Goal: Transaction & Acquisition: Book appointment/travel/reservation

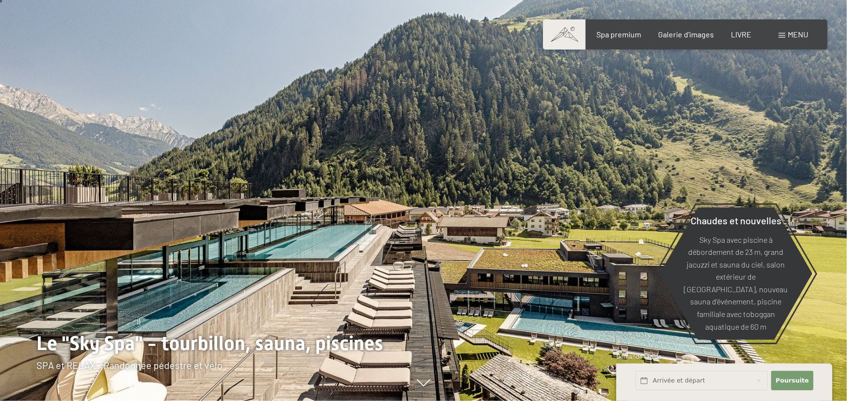
scroll to position [53, 0]
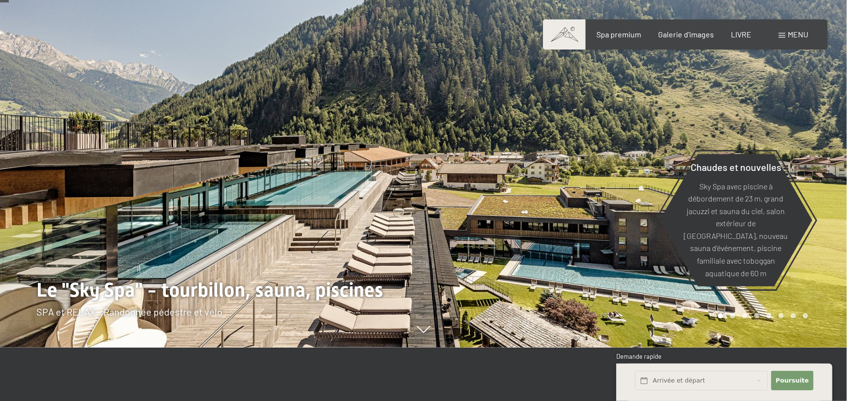
drag, startPoint x: 162, startPoint y: 204, endPoint x: 150, endPoint y: 163, distance: 42.6
click at [150, 163] on div at bounding box center [212, 147] width 424 height 401
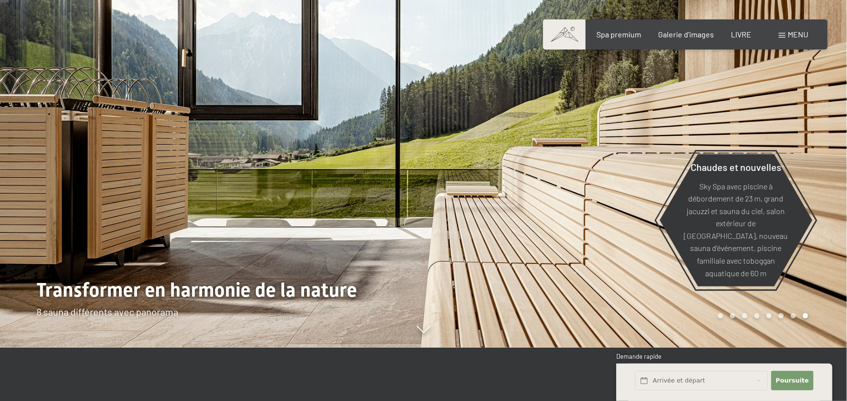
click at [417, 153] on div at bounding box center [212, 147] width 424 height 401
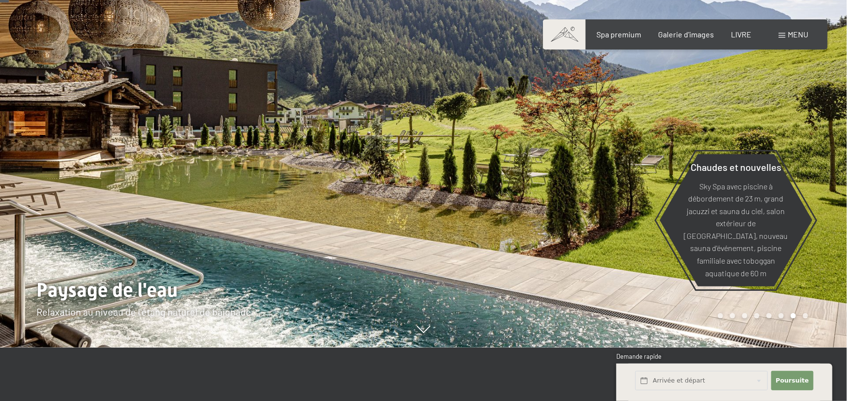
click at [793, 34] on span "Menu" at bounding box center [798, 34] width 20 height 9
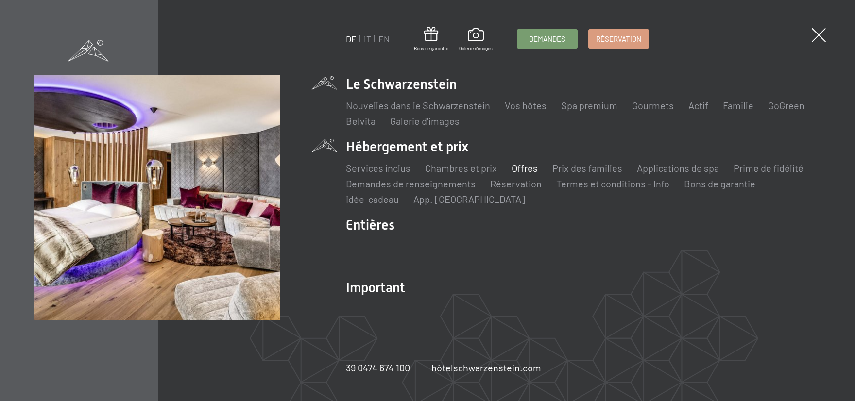
click at [526, 168] on link "Offres" at bounding box center [525, 168] width 26 height 12
click at [520, 165] on link "Offres" at bounding box center [525, 168] width 26 height 12
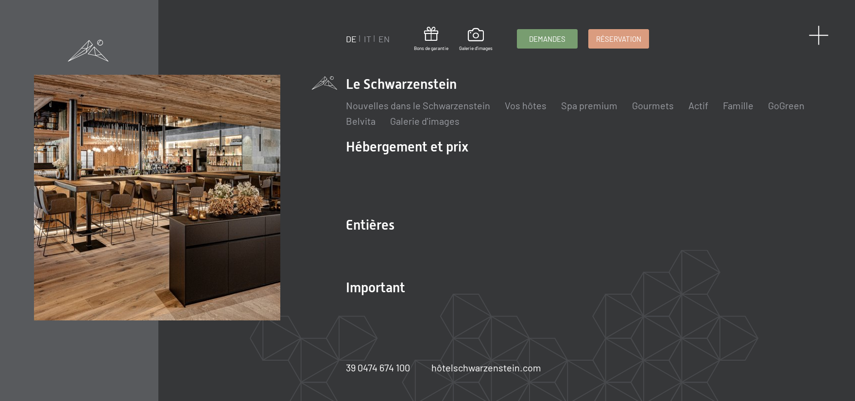
click at [818, 35] on span at bounding box center [819, 35] width 20 height 20
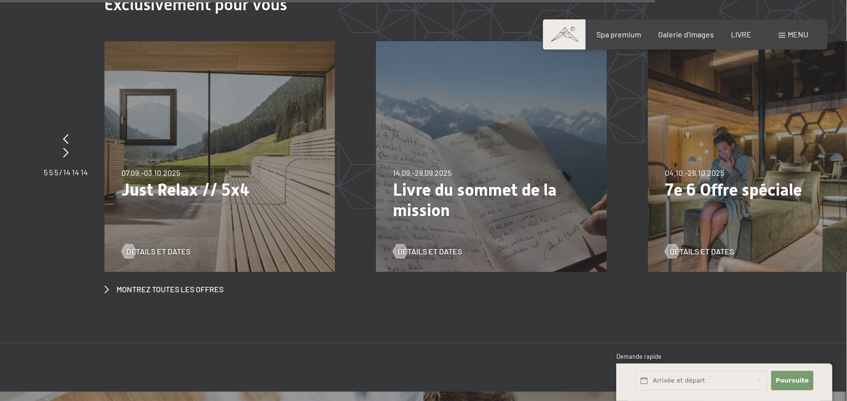
scroll to position [3688, 0]
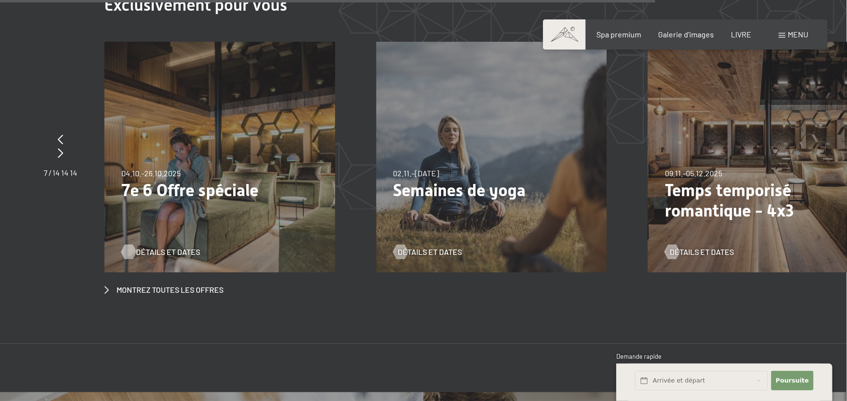
click at [169, 247] on span "Détails et dates" at bounding box center [168, 252] width 64 height 11
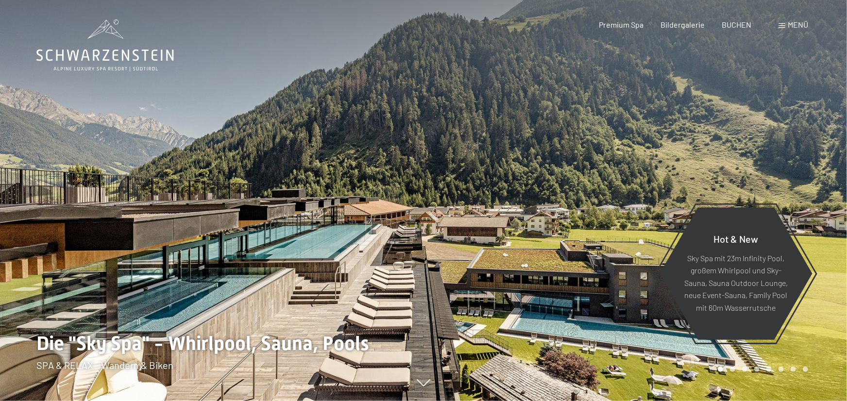
click at [799, 21] on span "Menü" at bounding box center [798, 24] width 20 height 9
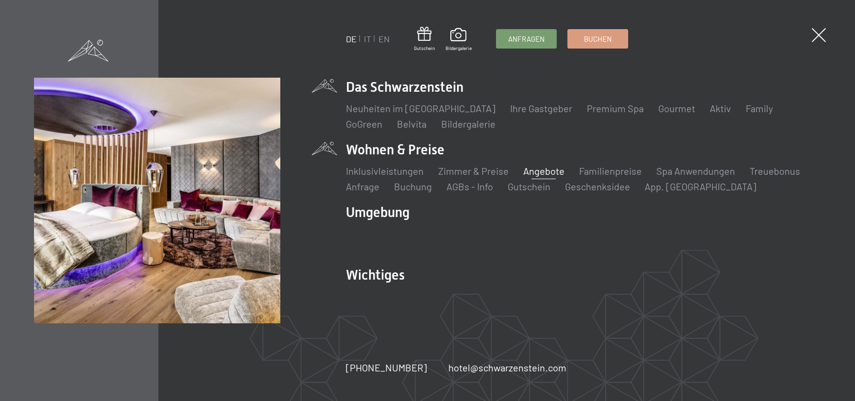
click at [525, 172] on link "Angebote" at bounding box center [543, 171] width 41 height 12
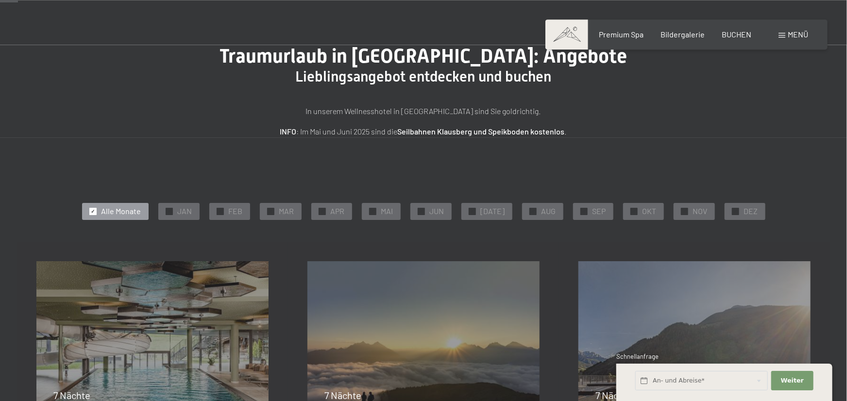
scroll to position [53, 0]
click at [635, 211] on div "✓ OKT" at bounding box center [643, 210] width 41 height 17
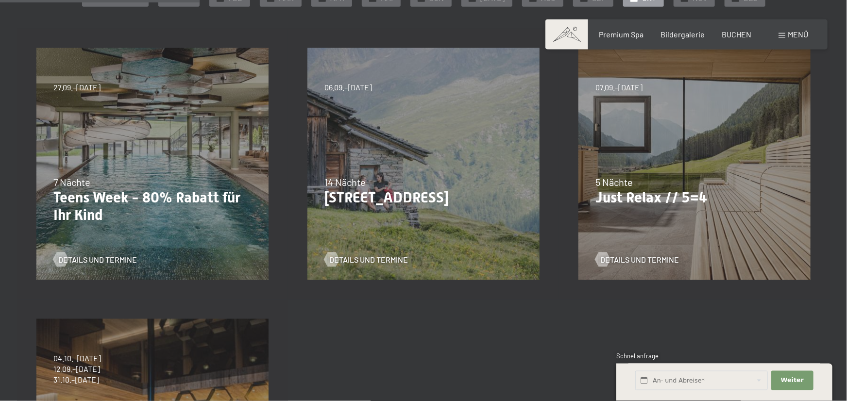
scroll to position [267, 0]
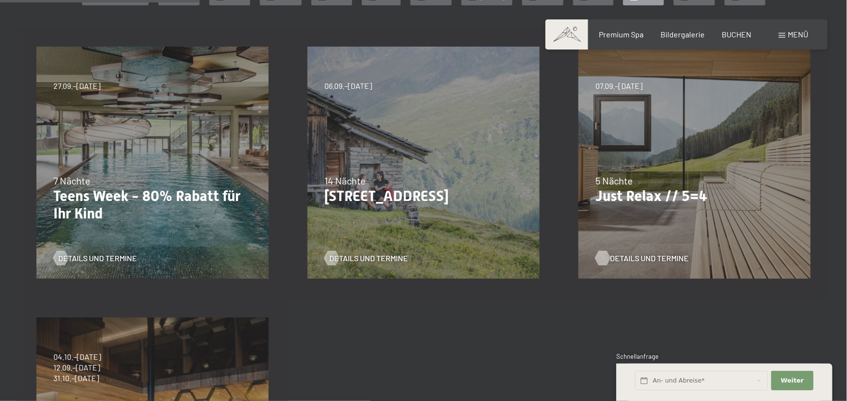
click at [659, 258] on span "Details und Termine" at bounding box center [649, 258] width 79 height 11
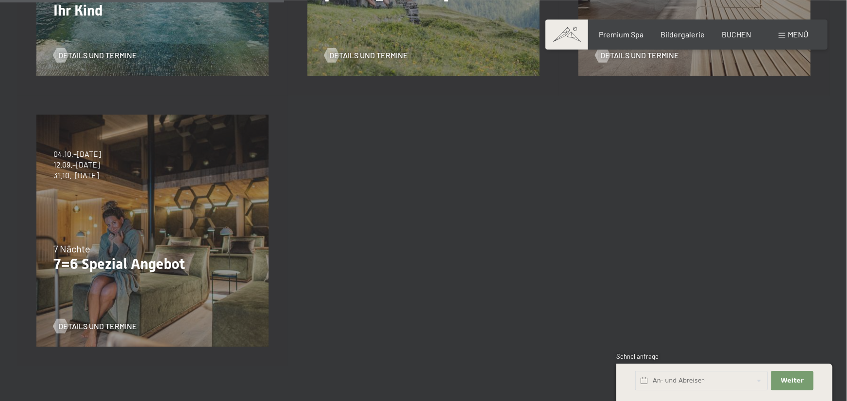
scroll to position [481, 0]
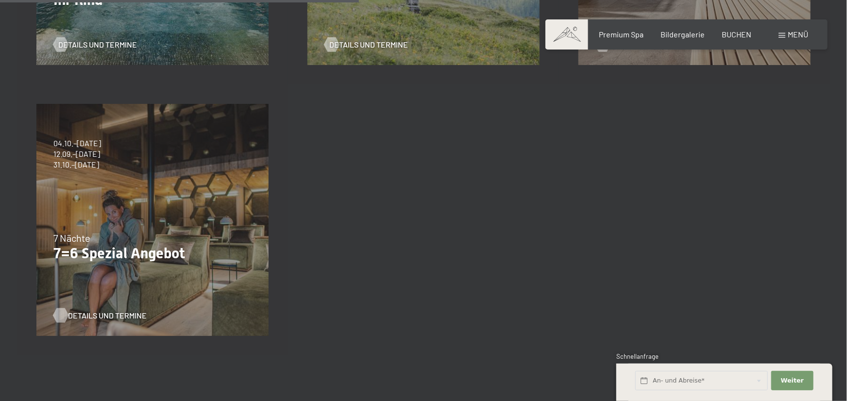
click at [111, 314] on span "Details und Termine" at bounding box center [107, 316] width 79 height 11
